Goal: Navigation & Orientation: Find specific page/section

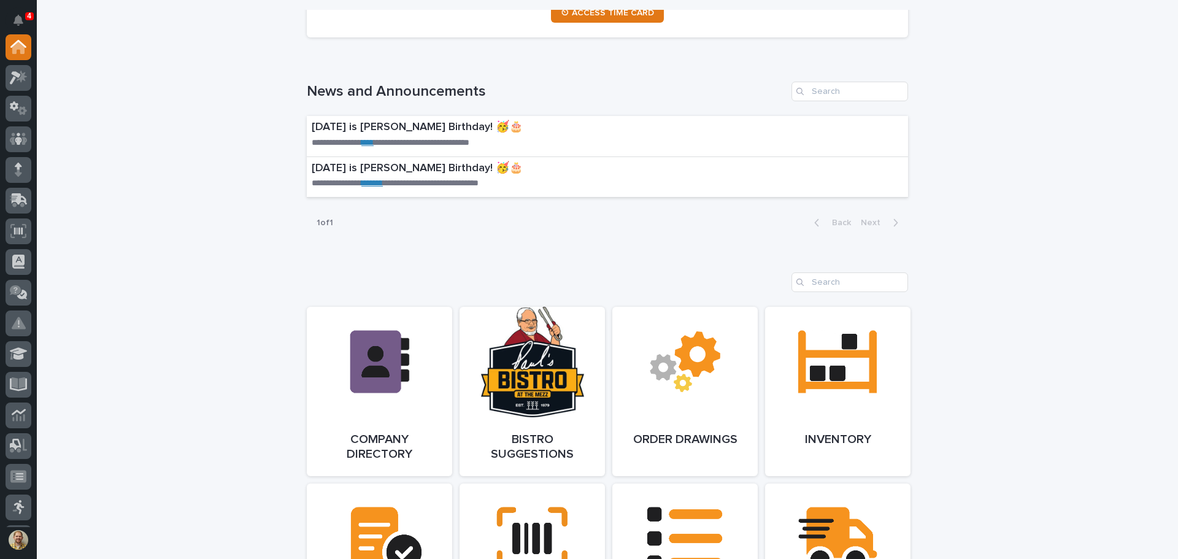
scroll to position [779, 0]
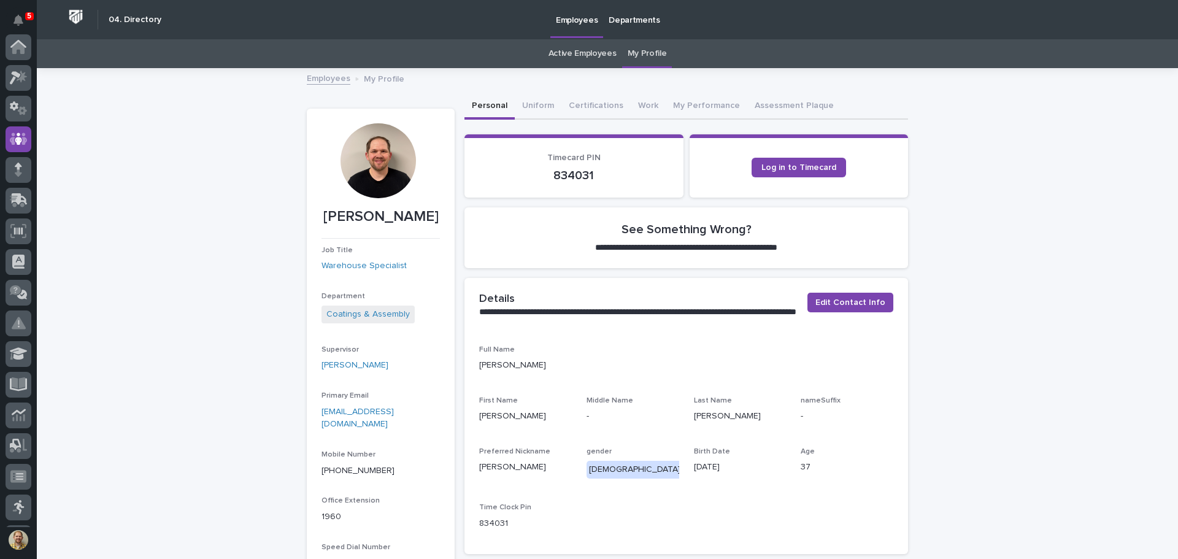
scroll to position [92, 0]
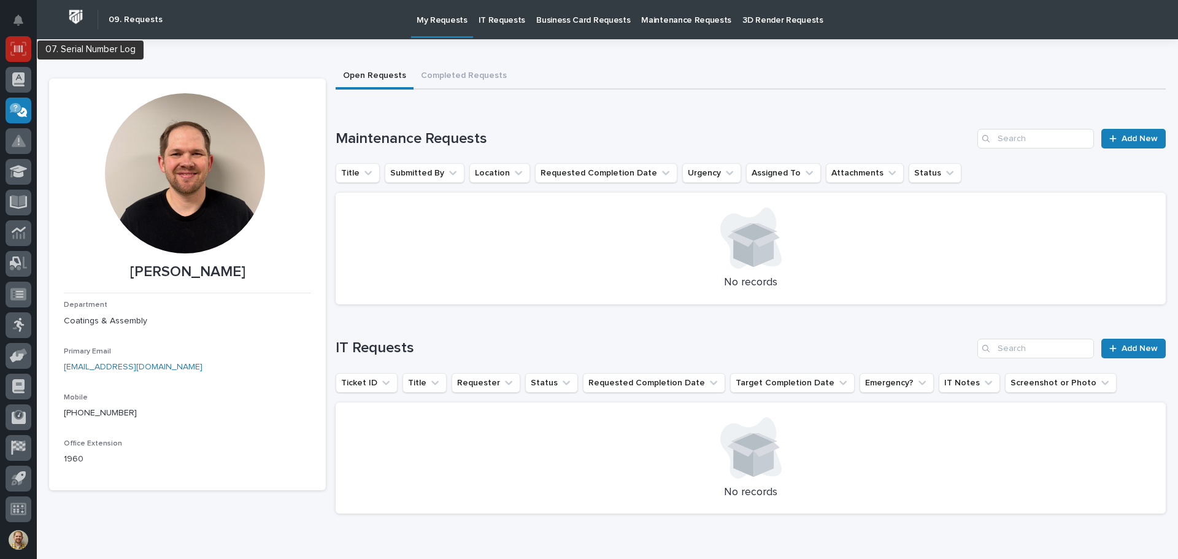
click at [26, 40] on div at bounding box center [19, 49] width 26 height 26
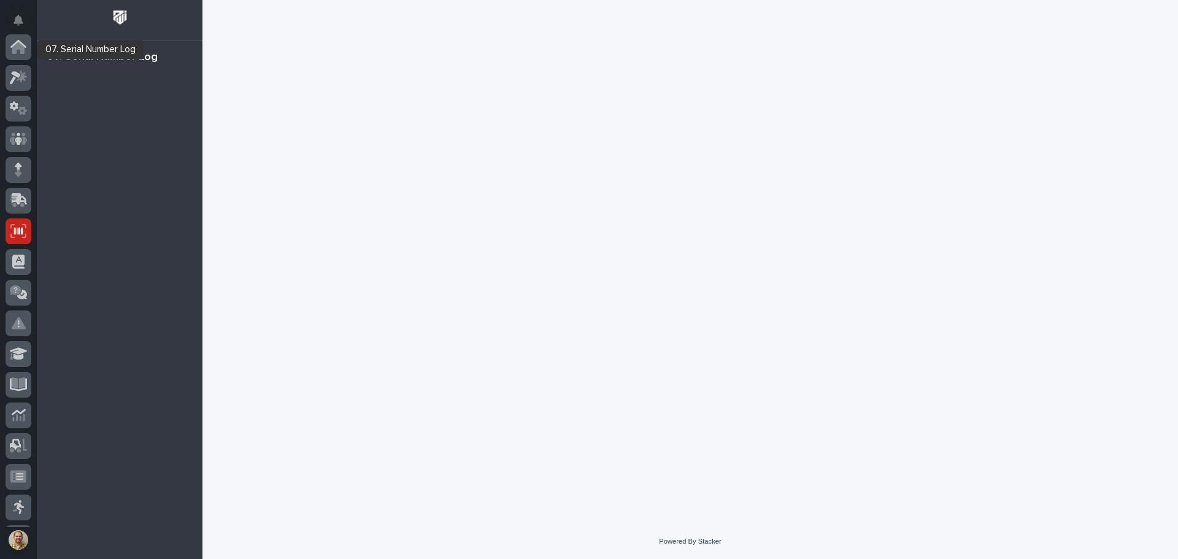
scroll to position [182, 0]
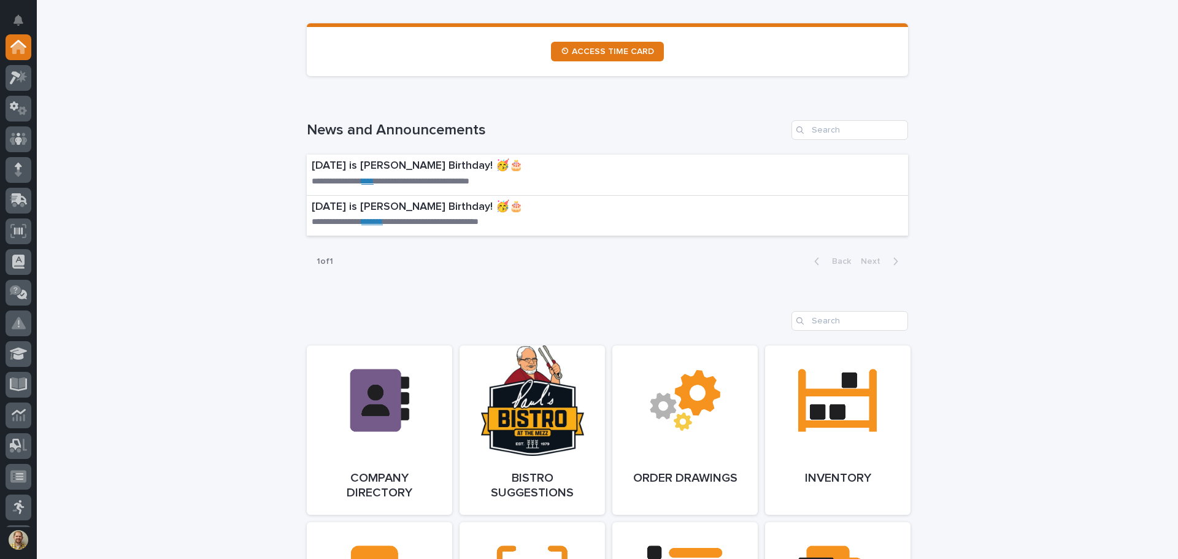
scroll to position [636, 0]
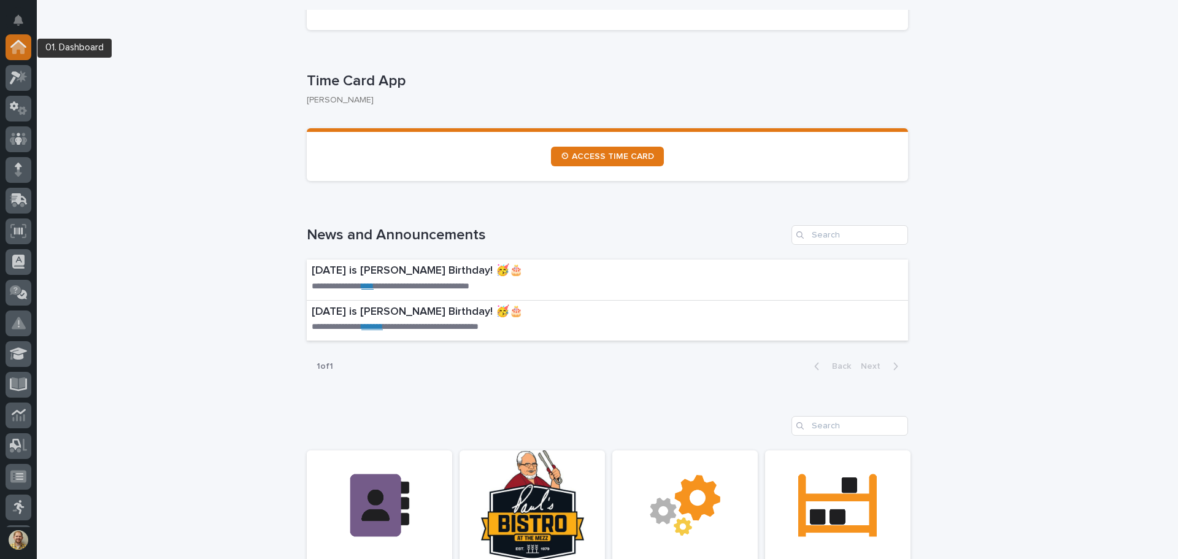
click at [15, 48] on icon at bounding box center [18, 48] width 12 height 12
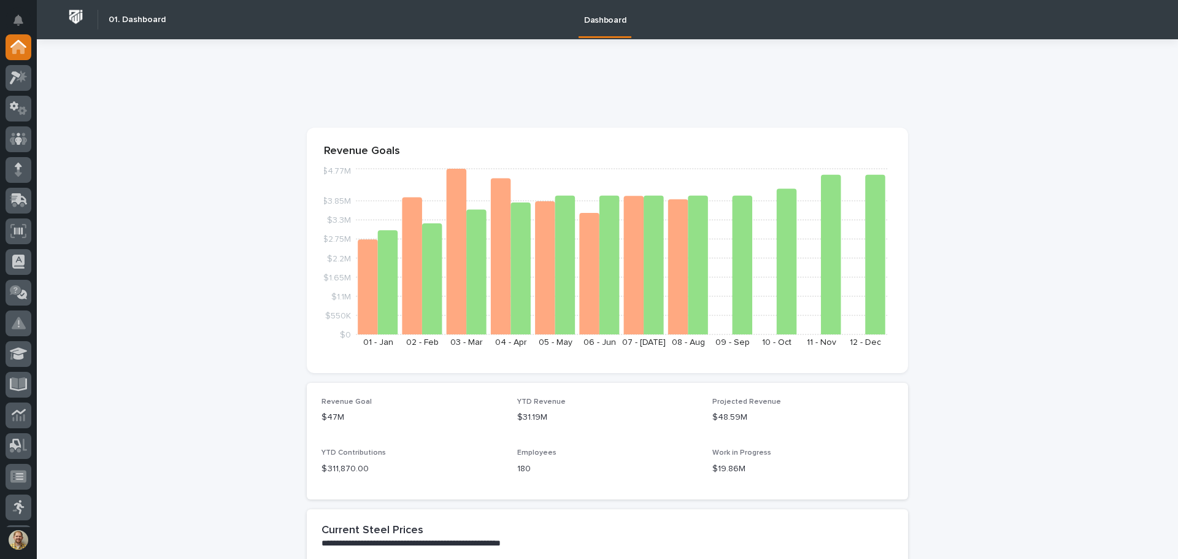
scroll to position [184, 0]
